Goal: Information Seeking & Learning: Learn about a topic

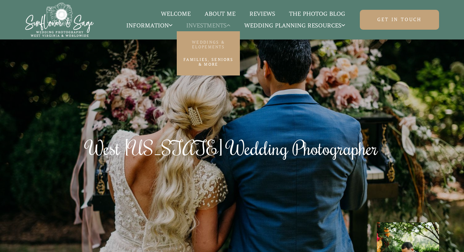
click at [240, 42] on link "Weddings & Elopements" at bounding box center [208, 44] width 63 height 17
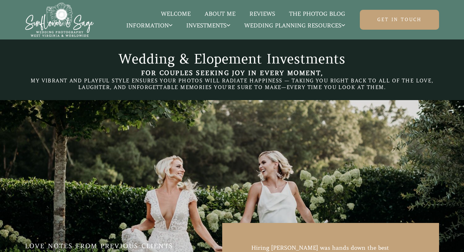
click at [312, 10] on link "The Photog Blog" at bounding box center [317, 14] width 70 height 8
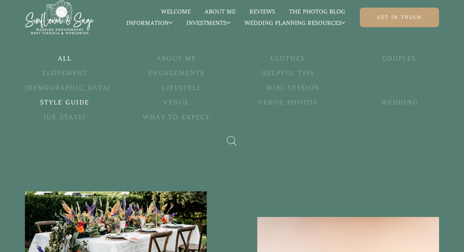
scroll to position [293, 0]
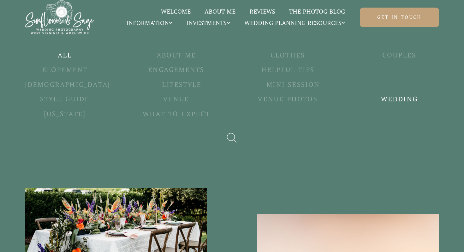
click at [359, 99] on h5 "Wedding" at bounding box center [399, 99] width 80 height 9
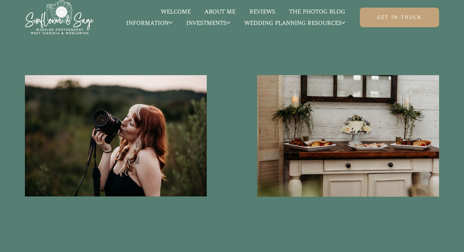
scroll to position [1456, 0]
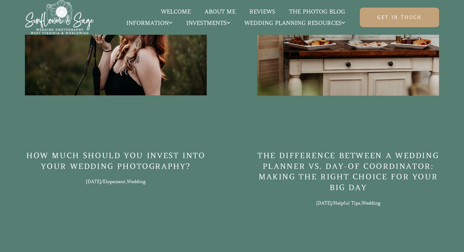
click at [184, 6] on li "Welcome" at bounding box center [176, 11] width 44 height 11
click at [184, 8] on link "Welcome" at bounding box center [176, 12] width 44 height 8
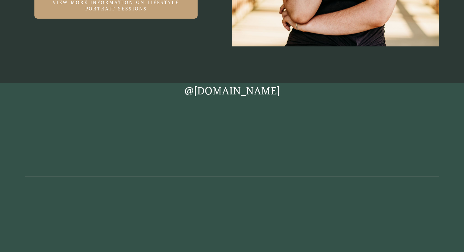
scroll to position [2121, 0]
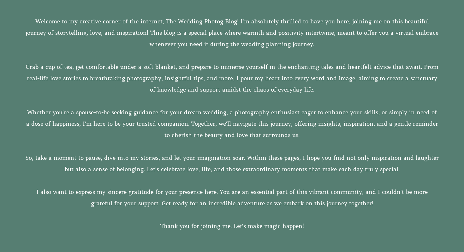
scroll to position [161, 0]
